Goal: Find specific page/section: Locate a particular part of the current website

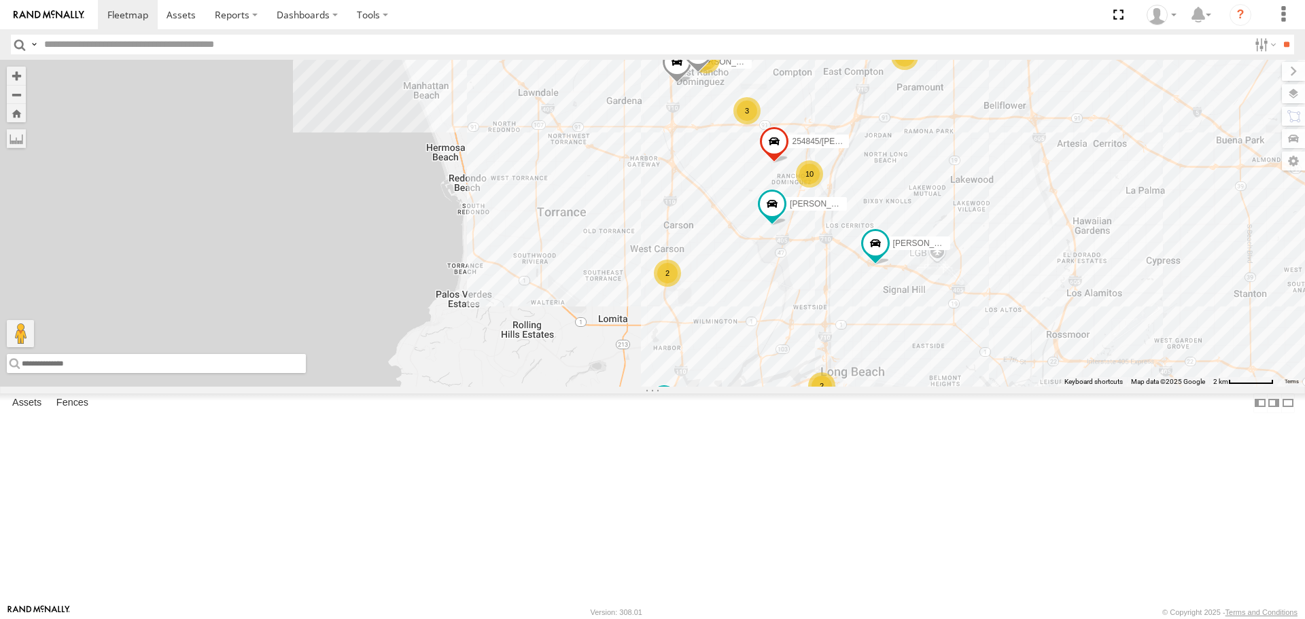
click at [50, 373] on input "text" at bounding box center [156, 363] width 299 height 19
click at [76, 373] on input "****" at bounding box center [156, 363] width 299 height 19
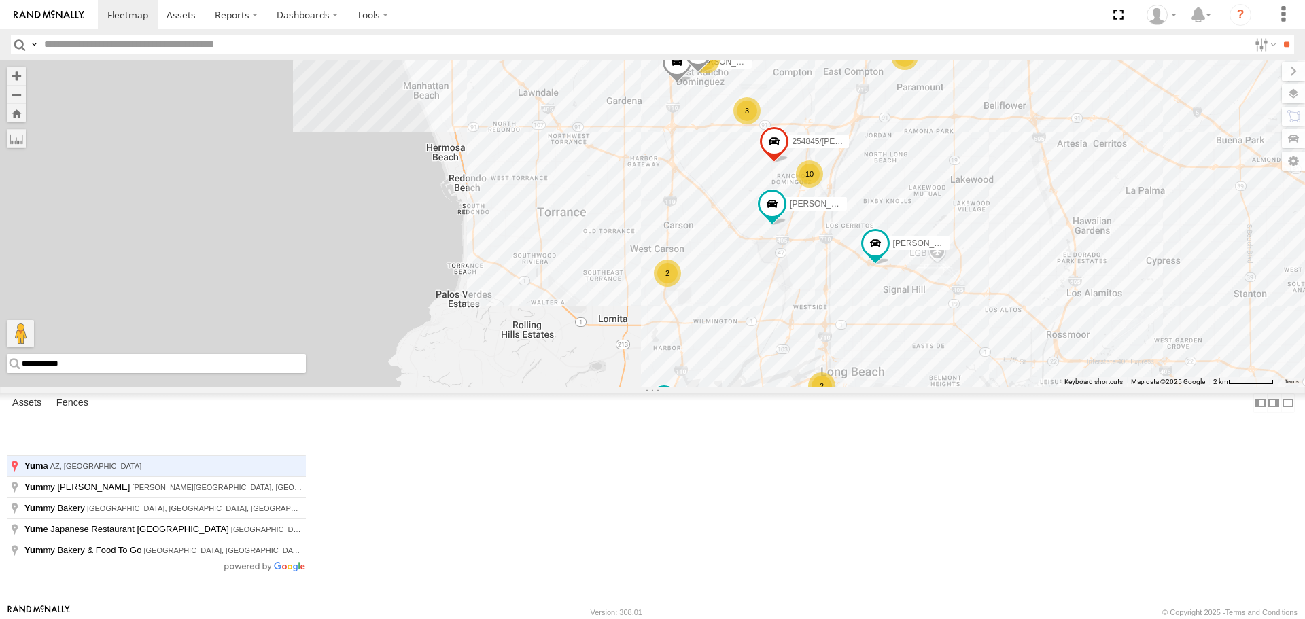
type input "**********"
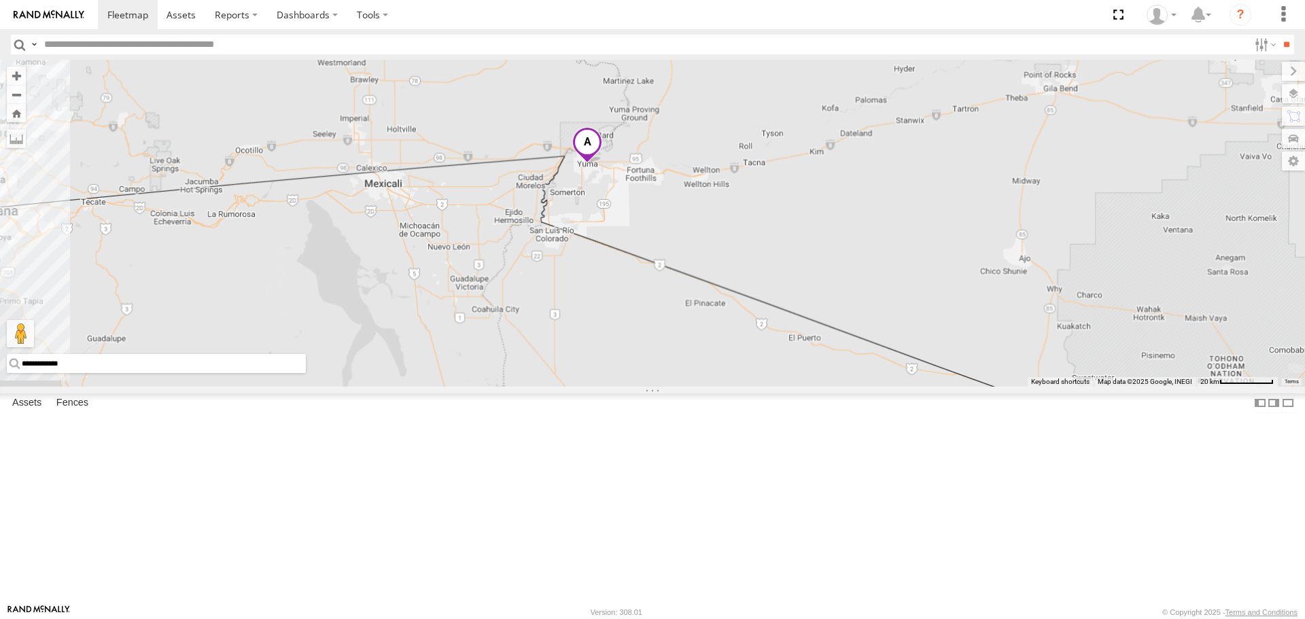
drag, startPoint x: 443, startPoint y: 164, endPoint x: 438, endPoint y: 322, distance: 157.8
click at [438, 322] on div at bounding box center [652, 223] width 1305 height 326
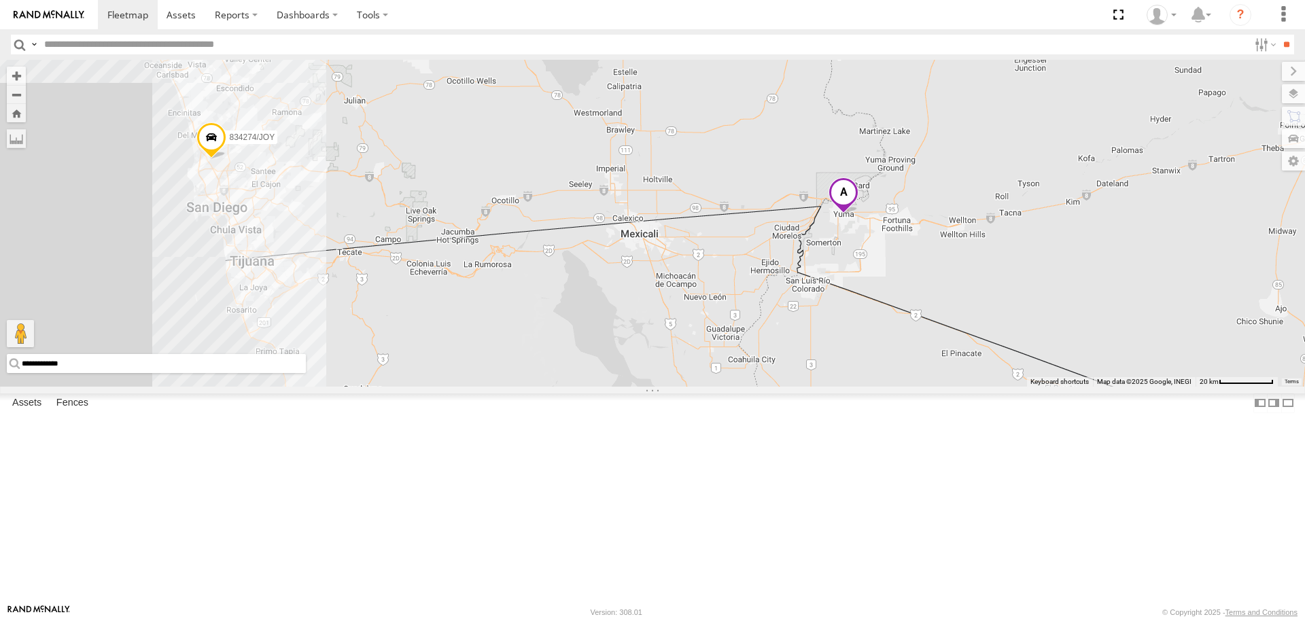
drag, startPoint x: 265, startPoint y: 191, endPoint x: 269, endPoint y: 94, distance: 96.6
click at [269, 94] on div "[PERSON_NAME] 834274/JOY 2" at bounding box center [652, 223] width 1305 height 326
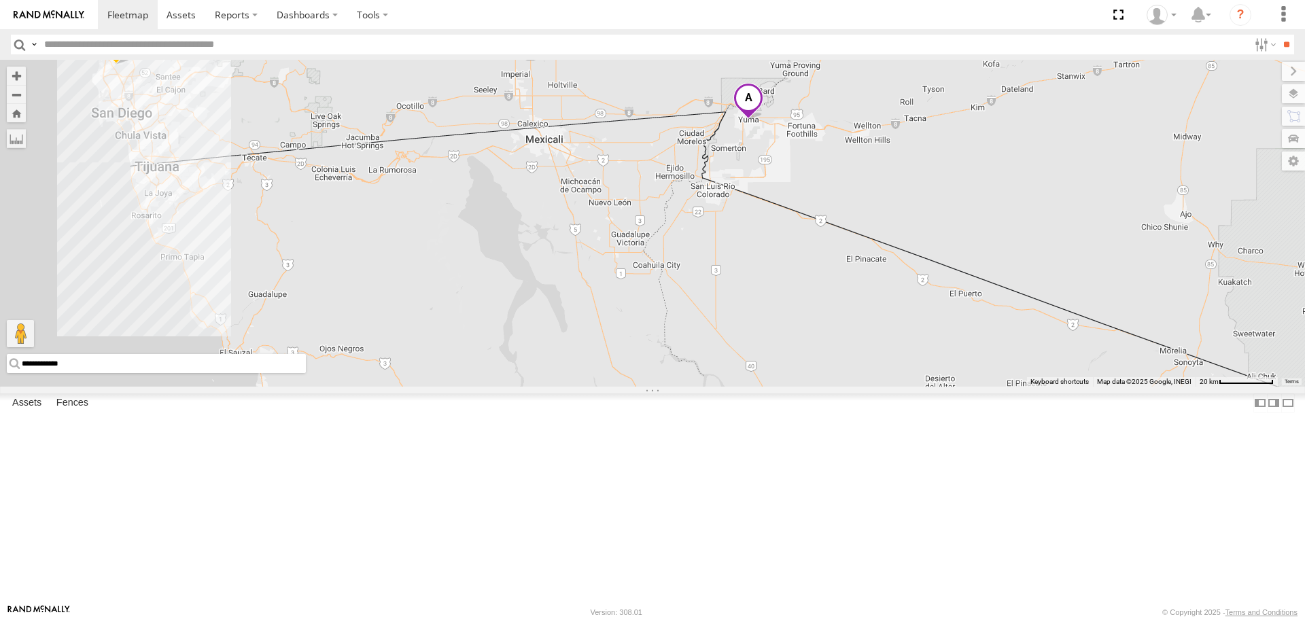
drag, startPoint x: 499, startPoint y: 207, endPoint x: 400, endPoint y: 105, distance: 141.8
click at [400, 105] on div "[PERSON_NAME] 834274/JOY 2" at bounding box center [652, 223] width 1305 height 326
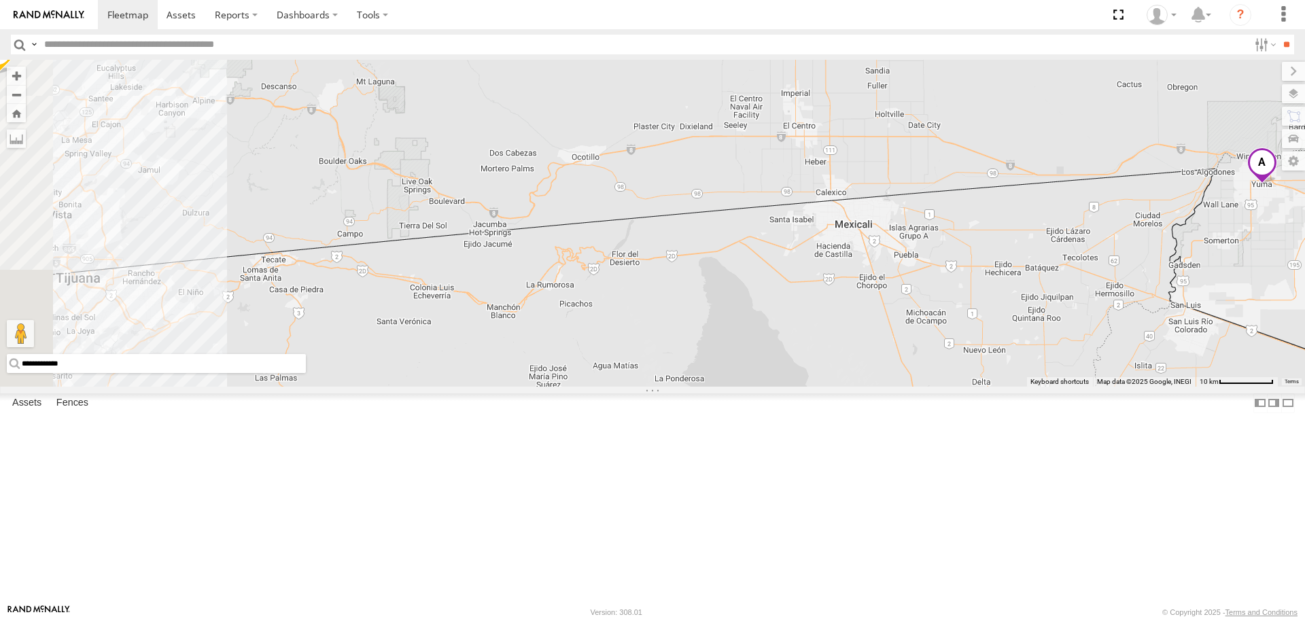
drag, startPoint x: 477, startPoint y: 183, endPoint x: 541, endPoint y: 173, distance: 64.7
click at [541, 173] on div "[PERSON_NAME] 834274/JOY" at bounding box center [652, 223] width 1305 height 326
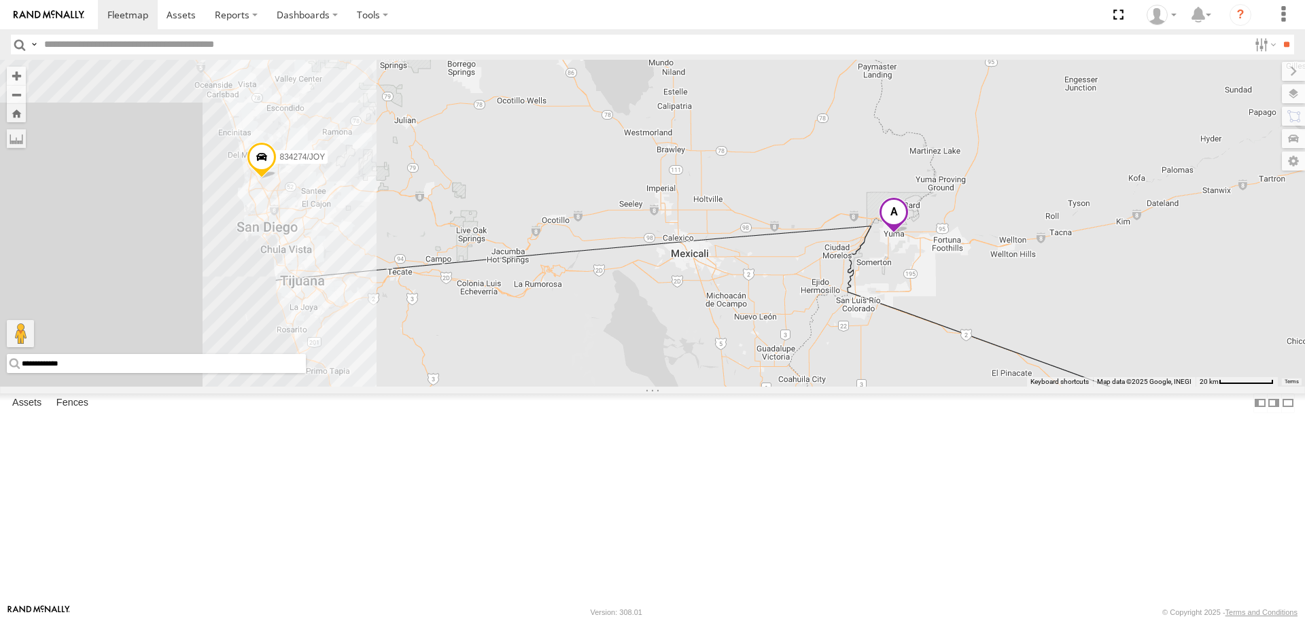
drag, startPoint x: 666, startPoint y: 173, endPoint x: 663, endPoint y: 243, distance: 70.1
click at [651, 278] on div "[PERSON_NAME] 834274/JOY" at bounding box center [652, 223] width 1305 height 326
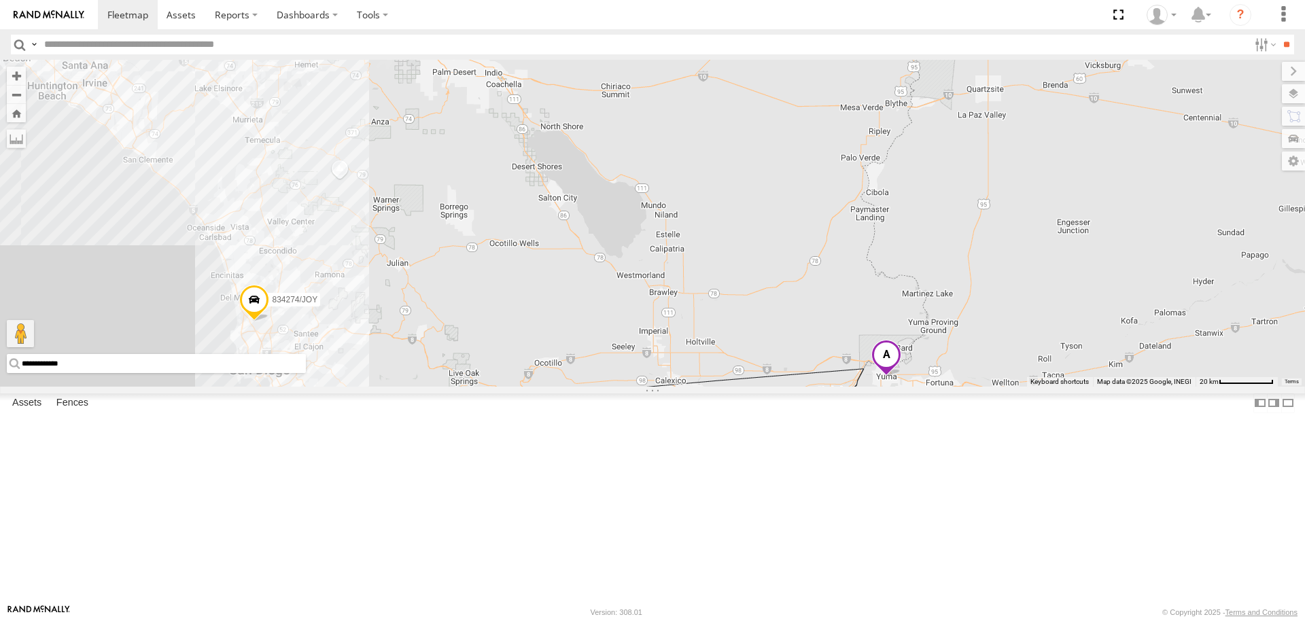
drag, startPoint x: 604, startPoint y: 209, endPoint x: 595, endPoint y: 351, distance: 141.7
click at [595, 351] on div "[PERSON_NAME] 834274/[PERSON_NAME]" at bounding box center [652, 223] width 1305 height 326
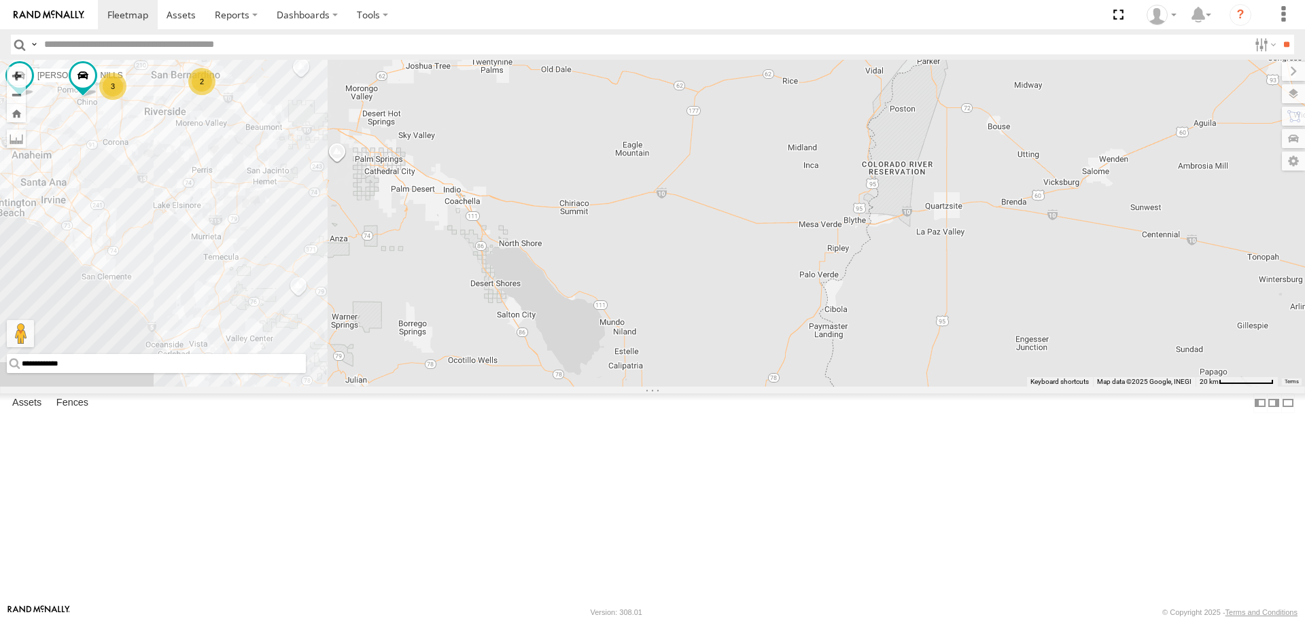
drag, startPoint x: 636, startPoint y: 218, endPoint x: 727, endPoint y: 339, distance: 151.5
click at [727, 339] on div "[PERSON_NAME] 834274/[PERSON_NAME] 48 6 4 3 2 3" at bounding box center [652, 223] width 1305 height 326
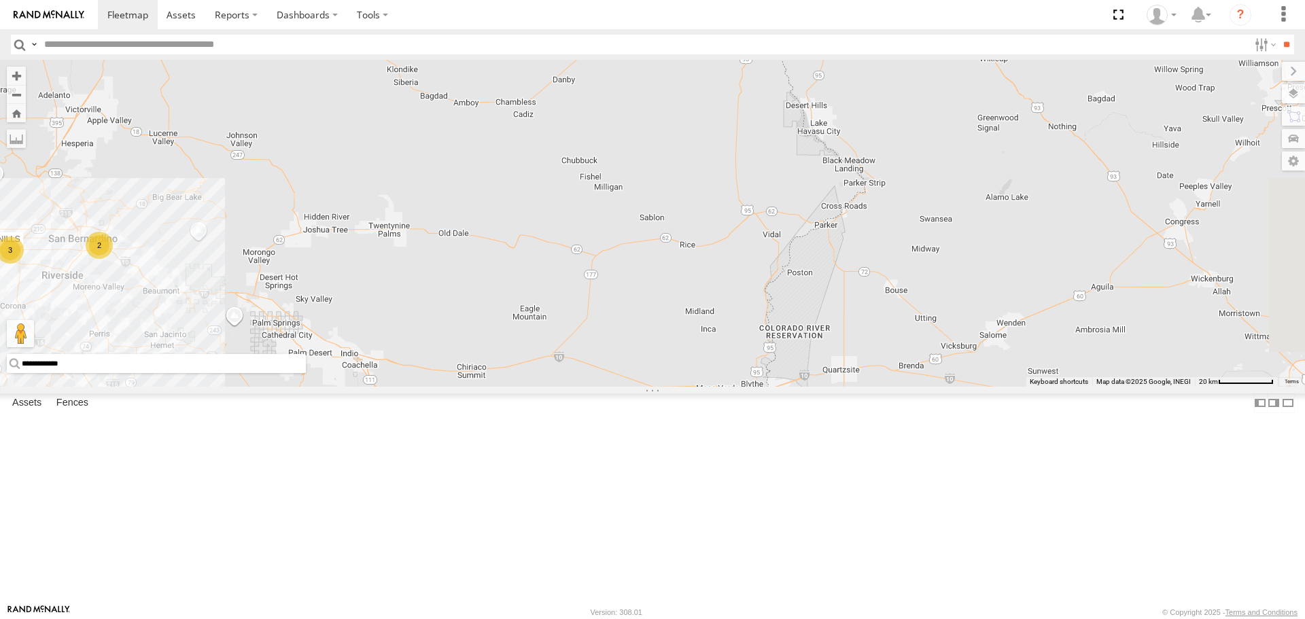
drag, startPoint x: 377, startPoint y: 311, endPoint x: 137, endPoint y: 459, distance: 282.6
click at [137, 386] on div "[PERSON_NAME] 834274/[PERSON_NAME] 49 6 4 3 2 3 3 2 TLXZ529403" at bounding box center [652, 223] width 1305 height 326
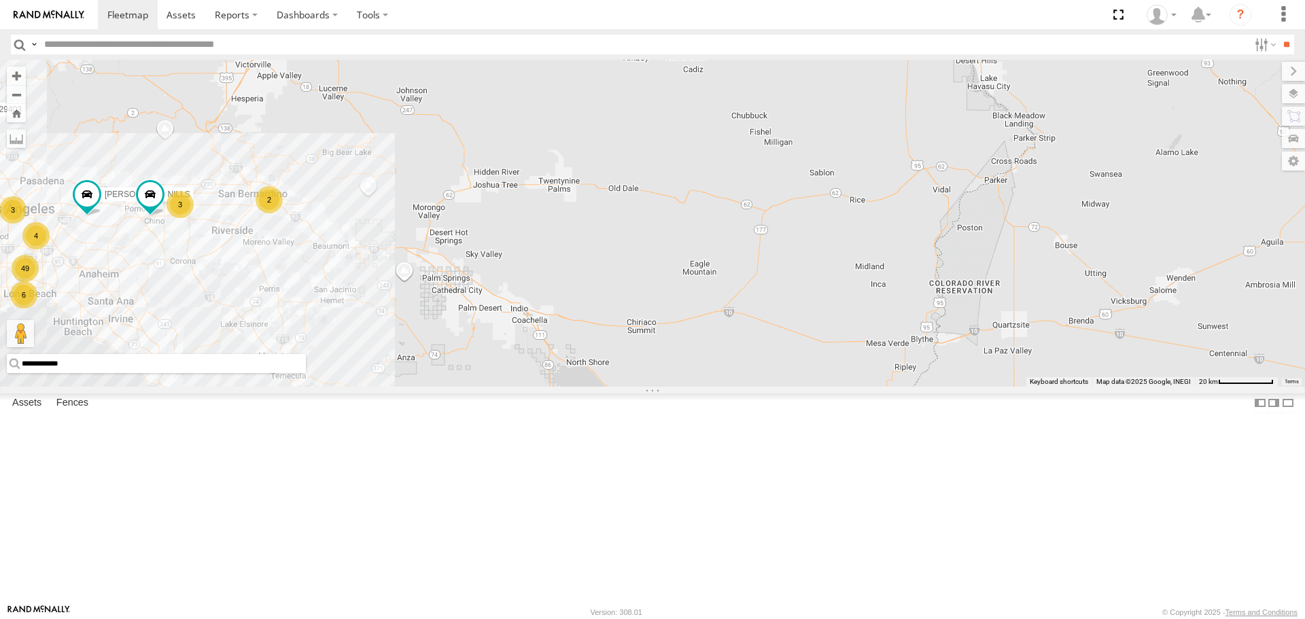
drag, startPoint x: 717, startPoint y: 285, endPoint x: 753, endPoint y: 274, distance: 37.6
click at [753, 274] on div "[PERSON_NAME] 834274/[PERSON_NAME] 49 6 4 3 2 3 3 2 TLXZ529403" at bounding box center [652, 223] width 1305 height 326
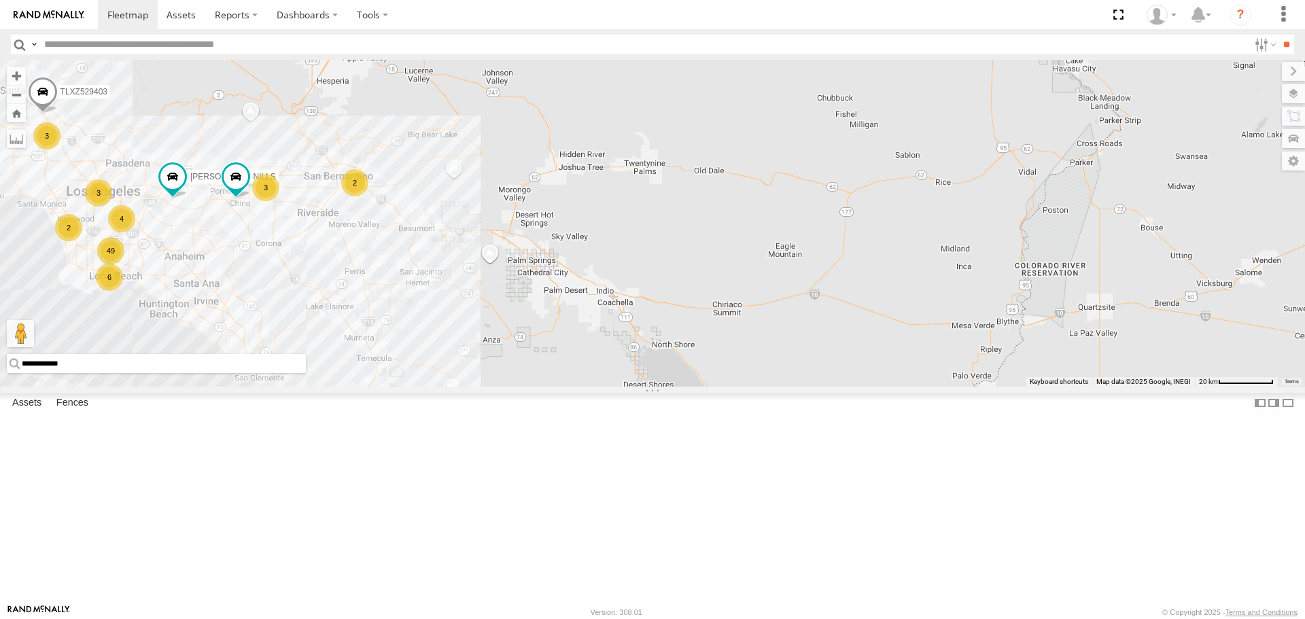
drag, startPoint x: 565, startPoint y: 292, endPoint x: 804, endPoint y: 275, distance: 239.9
click at [804, 275] on div "[PERSON_NAME] 834274/[PERSON_NAME] 49 6 4 3 2 3 3 2 TLXZ529403" at bounding box center [652, 223] width 1305 height 326
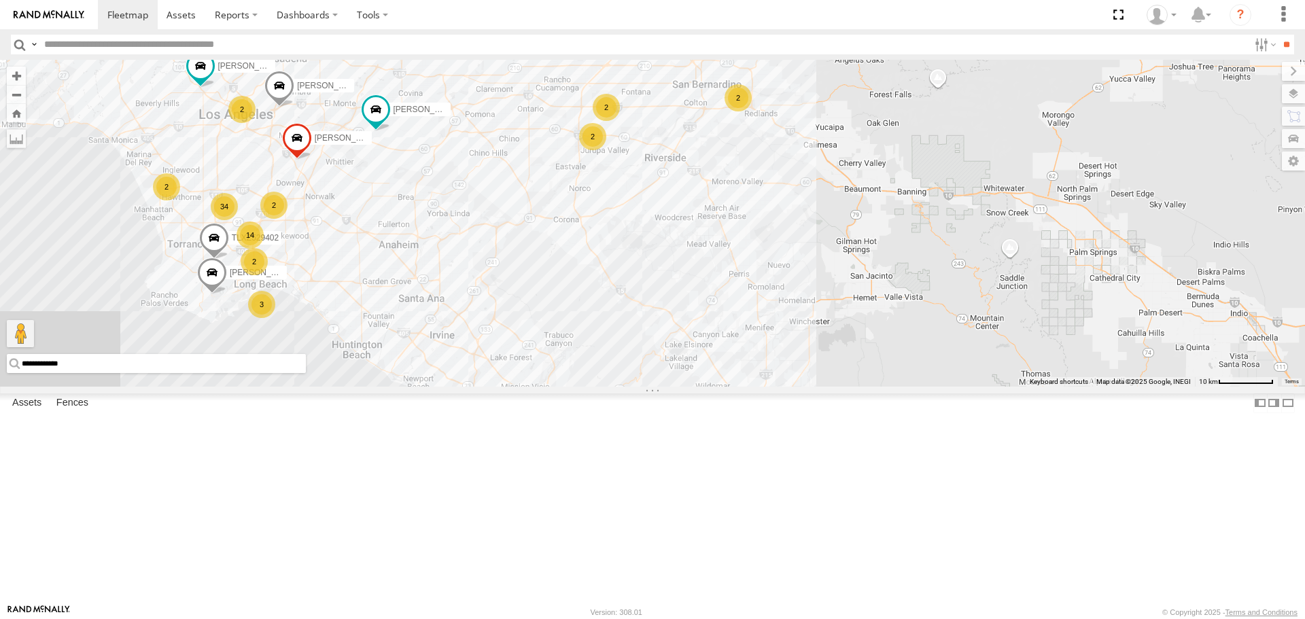
drag, startPoint x: 519, startPoint y: 552, endPoint x: 358, endPoint y: 150, distance: 432.6
click at [362, 157] on div "[PERSON_NAME]/T-1623 TAXZ467188 [PERSON_NAME] [PERSON_NAME]/T-1668 [PERSON_NAME…" at bounding box center [652, 223] width 1305 height 326
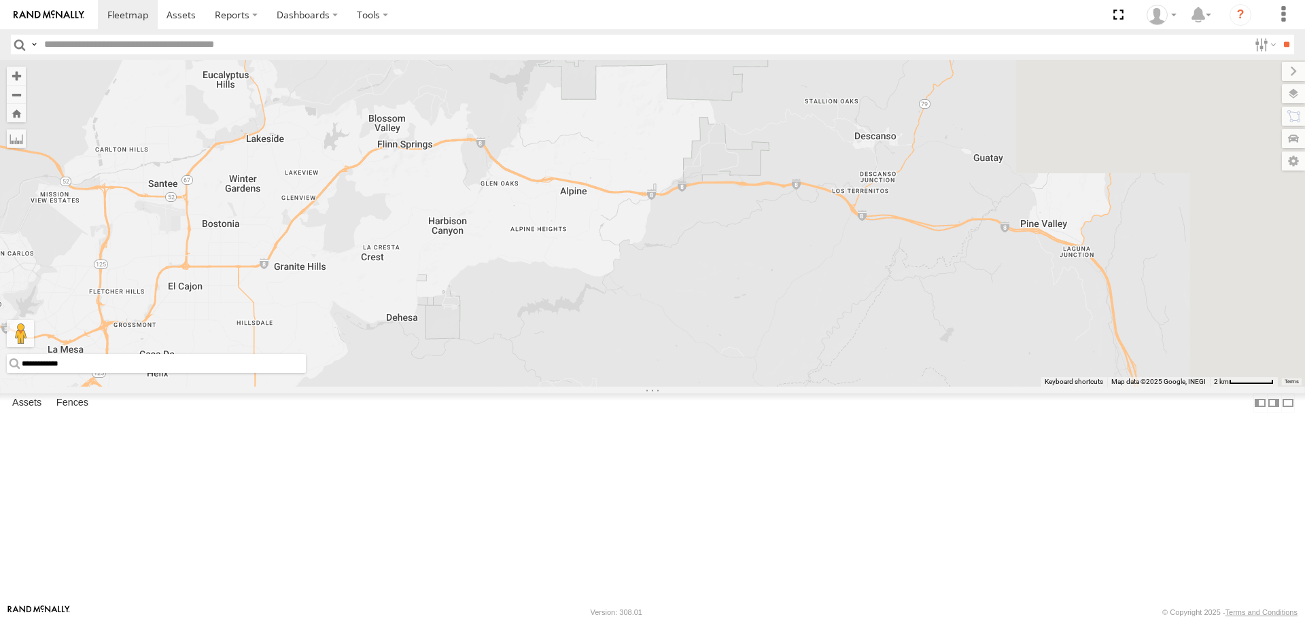
drag, startPoint x: 1001, startPoint y: 355, endPoint x: 470, endPoint y: 285, distance: 536.2
click at [470, 286] on div "[PERSON_NAME]/T-1623 TAXZ467188 [PERSON_NAME] [PERSON_NAME]/T-1668 [PERSON_NAME…" at bounding box center [652, 223] width 1305 height 326
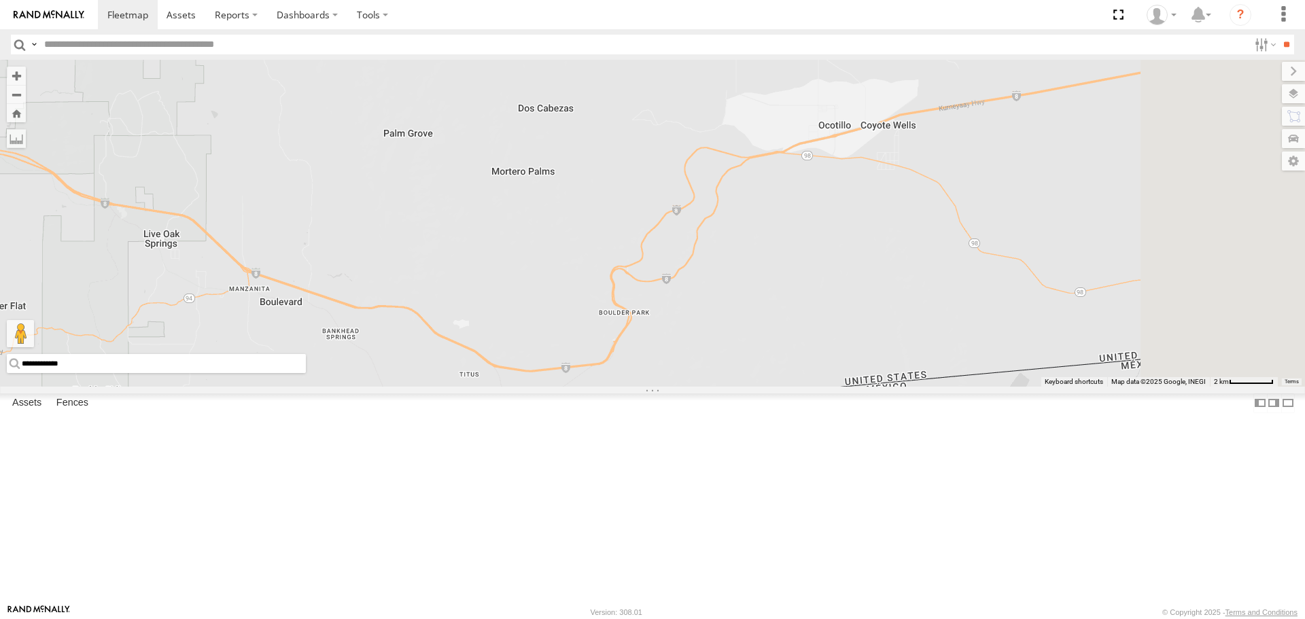
drag, startPoint x: 854, startPoint y: 375, endPoint x: 515, endPoint y: 448, distance: 347.1
click at [515, 386] on div "[PERSON_NAME]/T-1623 TAXZ467188 [PERSON_NAME] [PERSON_NAME]/T-1668 [PERSON_NAME…" at bounding box center [652, 223] width 1305 height 326
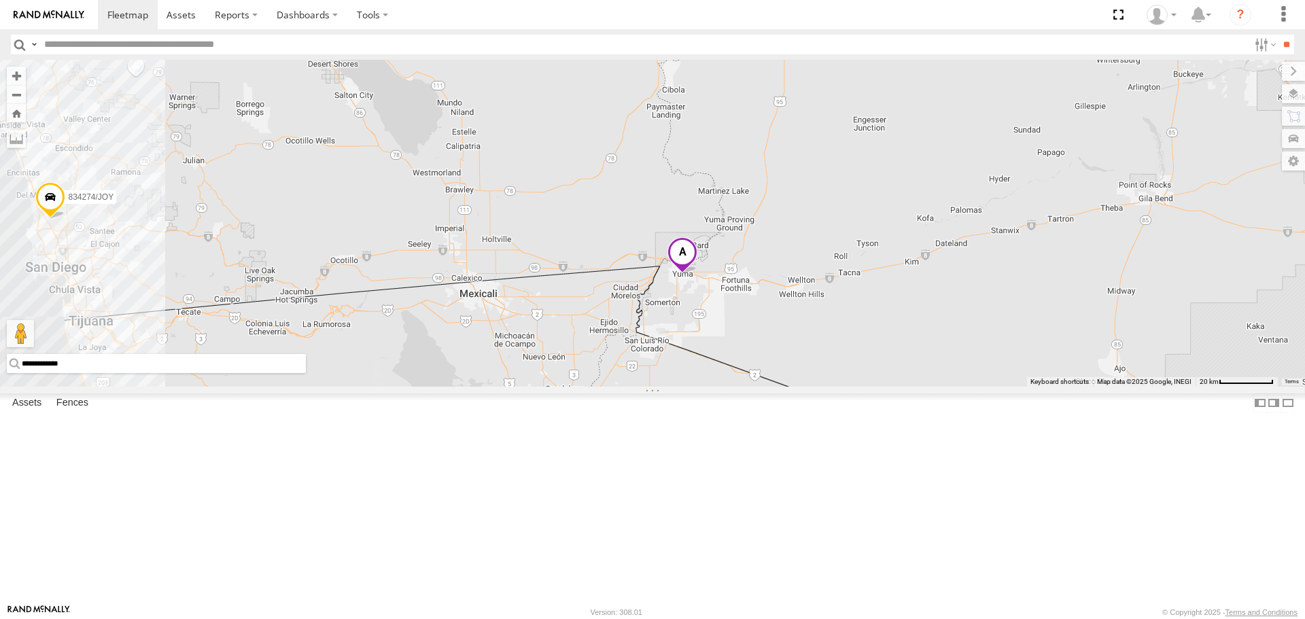
drag, startPoint x: 873, startPoint y: 375, endPoint x: 516, endPoint y: 385, distance: 357.0
click at [516, 385] on div "[PERSON_NAME]/T-1623 TAXZ467188 [PERSON_NAME] [PERSON_NAME]/T-1668 [PERSON_NAME…" at bounding box center [652, 223] width 1305 height 326
